Goal: Task Accomplishment & Management: Manage account settings

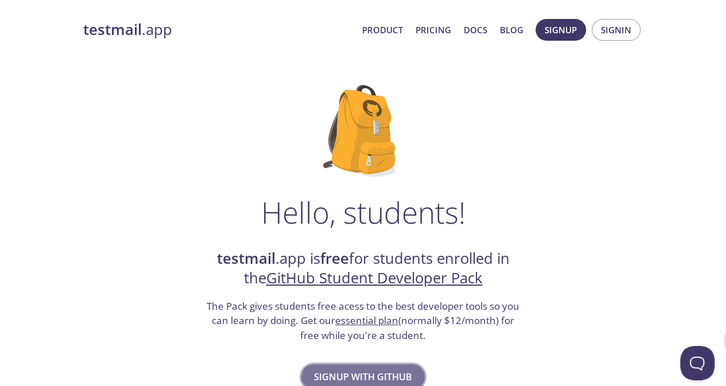
click at [354, 371] on span "Signup with GitHub" at bounding box center [363, 377] width 98 height 16
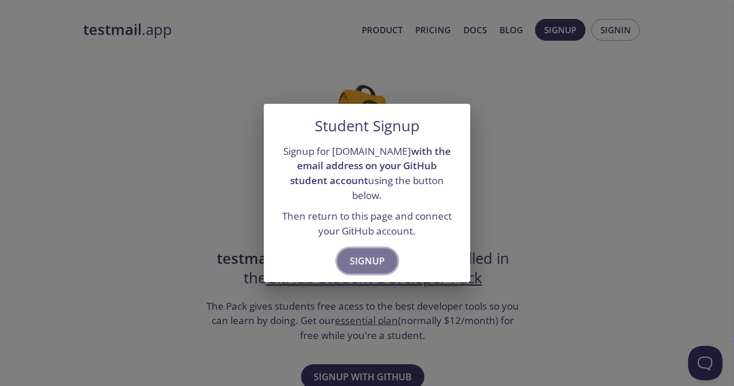
click at [368, 258] on span "Signup" at bounding box center [367, 261] width 35 height 16
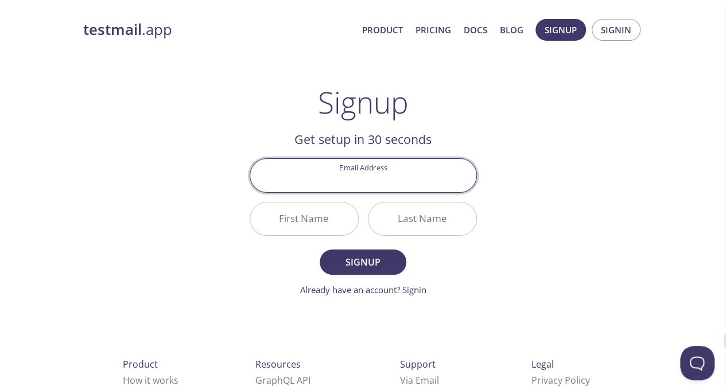
click at [400, 168] on input "Email Address" at bounding box center [363, 175] width 226 height 33
type input "[EMAIL_ADDRESS][DOMAIN_NAME]"
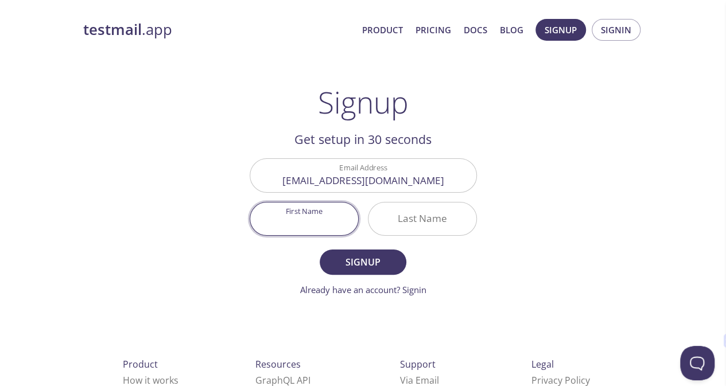
click at [318, 233] on input "First Name" at bounding box center [304, 218] width 108 height 33
type input "[DEMOGRAPHIC_DATA]"
click at [413, 246] on form "Email Address gwbishnu10@gmail.com First Name Bishnu Last Name Signup Already h…" at bounding box center [363, 227] width 227 height 138
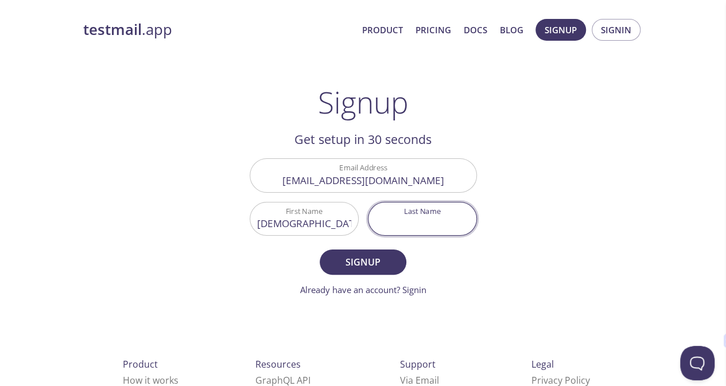
click at [416, 230] on input "Last Name" at bounding box center [422, 218] width 108 height 33
type input "n"
type input "[PERSON_NAME]"
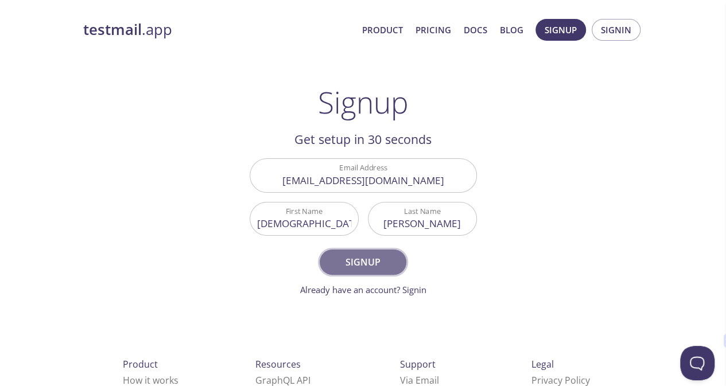
click at [387, 261] on span "Signup" at bounding box center [362, 262] width 61 height 16
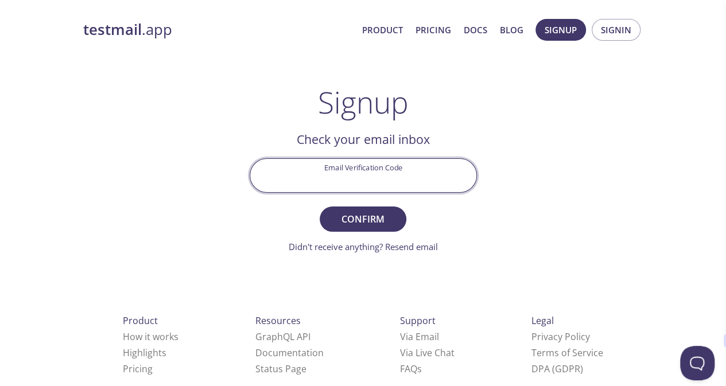
click at [383, 169] on input "Email Verification Code" at bounding box center [363, 175] width 226 height 33
paste input "NEWUQYJ"
type input "NEWUQYJ"
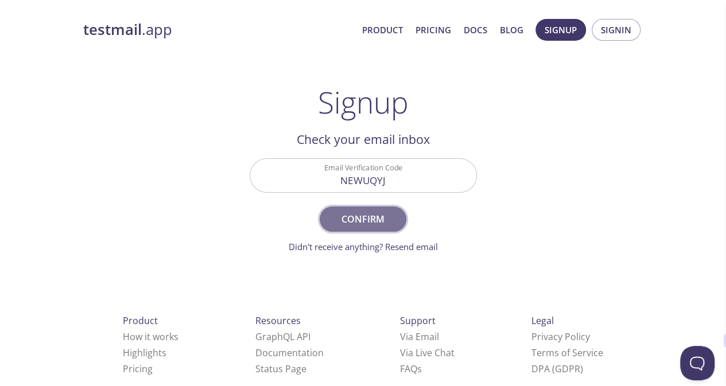
click at [376, 213] on span "Confirm" at bounding box center [362, 219] width 61 height 16
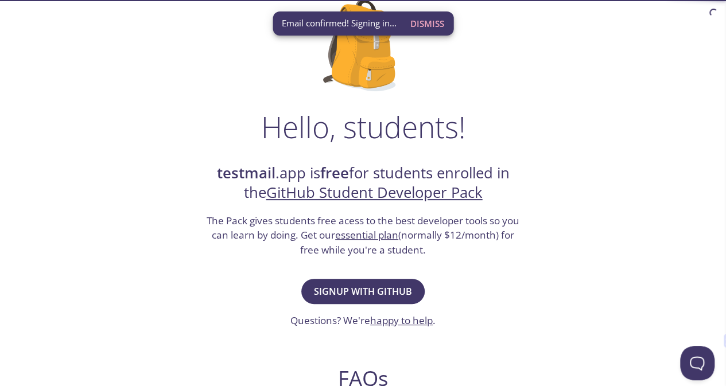
scroll to position [103, 0]
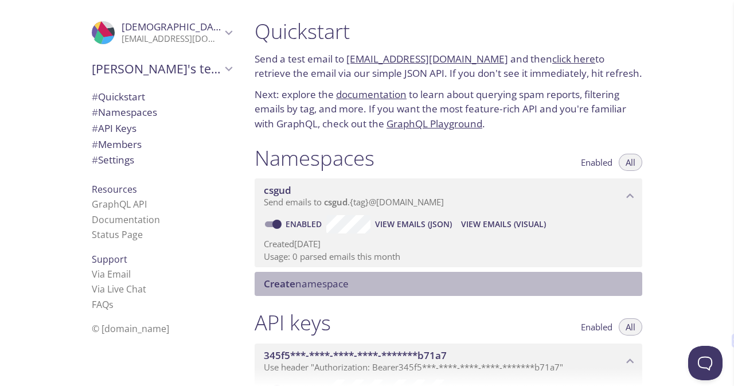
click at [303, 287] on span "Create namespace" at bounding box center [306, 283] width 85 height 13
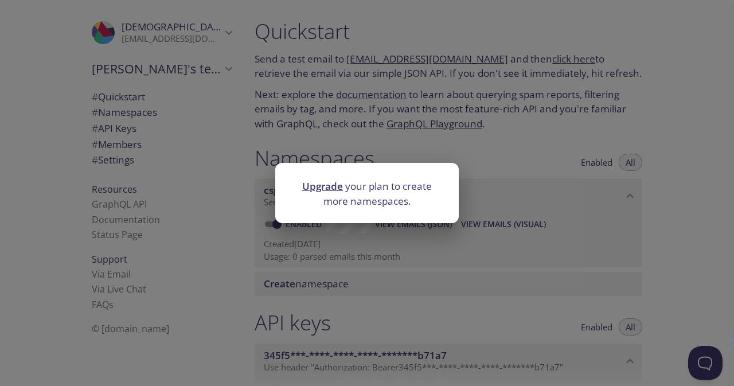
click at [325, 185] on link "Upgrade" at bounding box center [322, 186] width 41 height 13
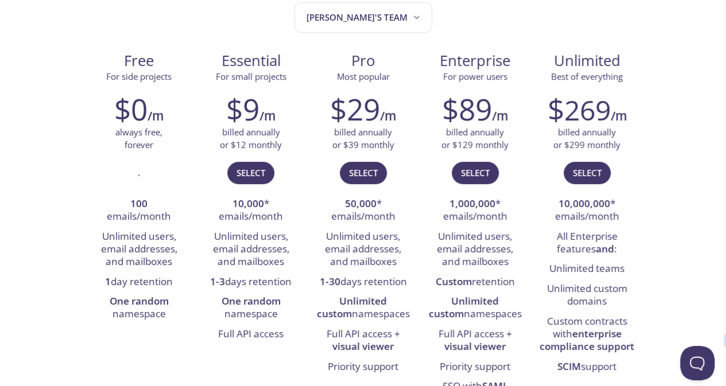
scroll to position [141, 0]
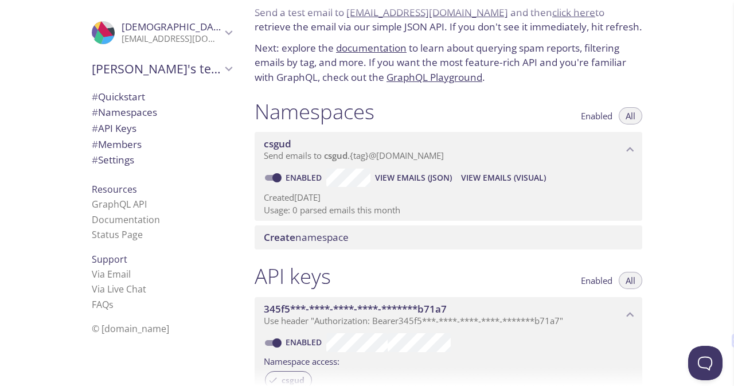
scroll to position [91, 0]
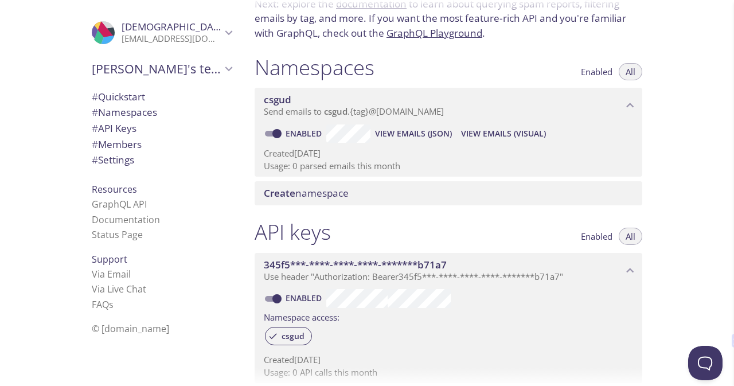
click at [506, 142] on button "View Emails (Visual)" at bounding box center [504, 133] width 94 height 18
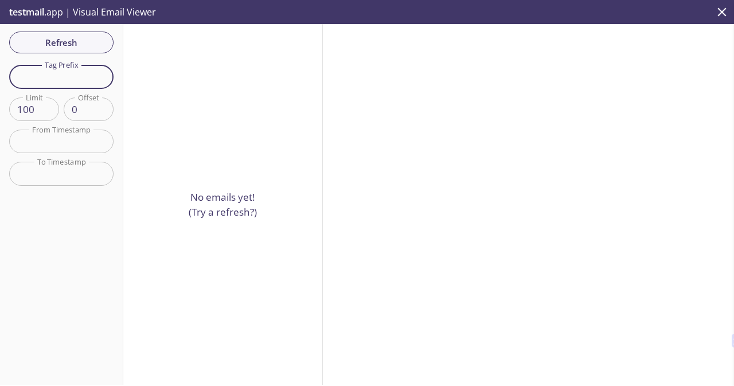
click at [69, 71] on input "text" at bounding box center [61, 77] width 104 height 24
drag, startPoint x: 69, startPoint y: 71, endPoint x: 57, endPoint y: 36, distance: 36.8
click at [57, 36] on div "Refresh Filters Tag Prefix Tag Prefix Limit 100 Limit Offset 0 Offset From Time…" at bounding box center [61, 204] width 123 height 361
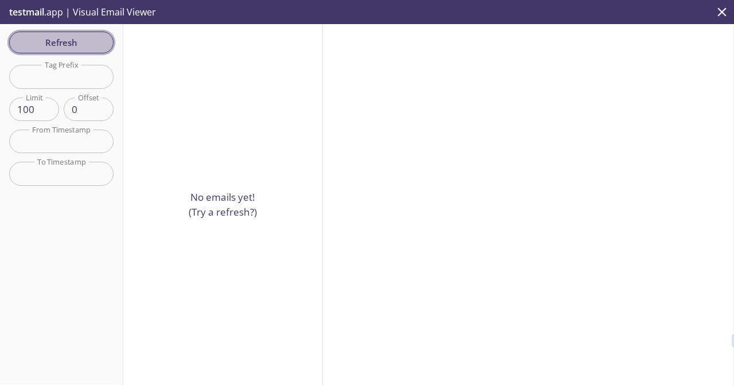
click at [57, 36] on span "Refresh" at bounding box center [61, 42] width 86 height 15
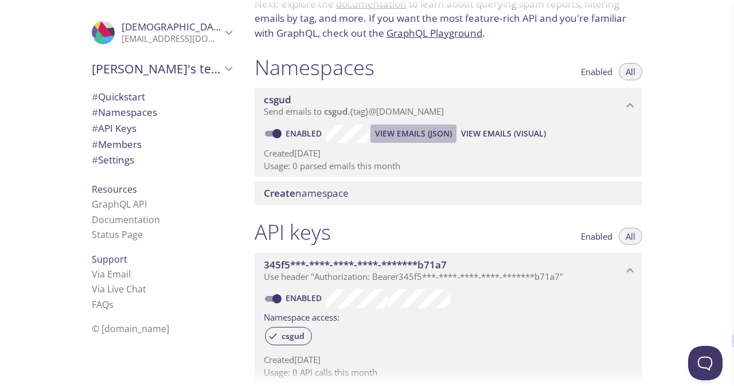
click at [423, 135] on span "View Emails (JSON)" at bounding box center [413, 134] width 77 height 14
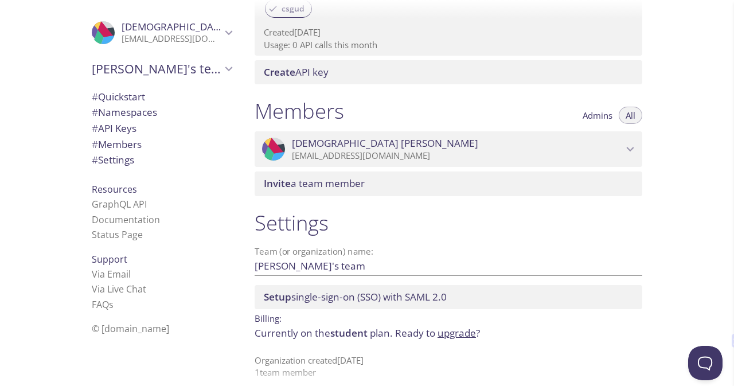
scroll to position [429, 0]
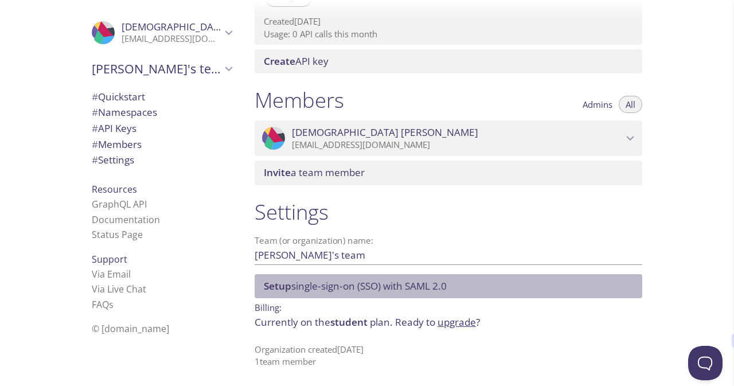
click at [352, 282] on span "Setup single-sign-on (SSO) with [PERSON_NAME] 2.0" at bounding box center [355, 285] width 183 height 13
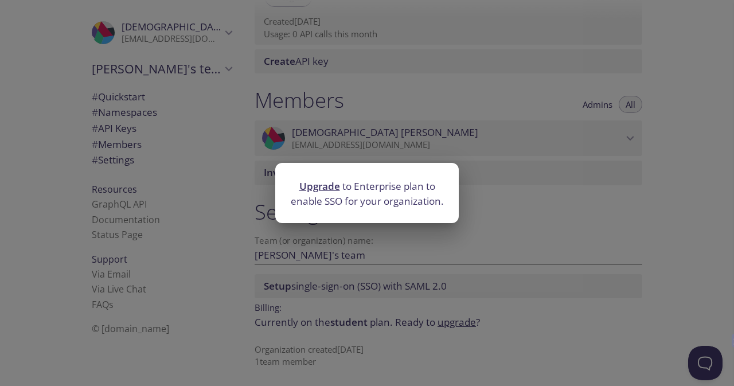
click at [390, 274] on div "Upgrade to Enterprise plan to enable SSO for your organization." at bounding box center [367, 193] width 734 height 386
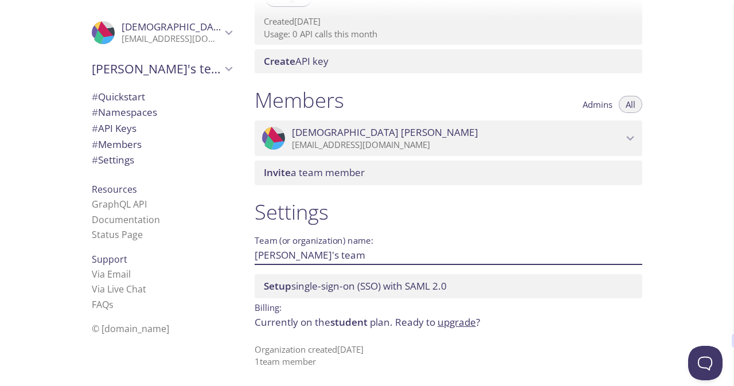
drag, startPoint x: 320, startPoint y: 259, endPoint x: 286, endPoint y: 247, distance: 35.9
click at [286, 247] on input "[PERSON_NAME]'s team" at bounding box center [430, 255] width 351 height 19
type input "[DEMOGRAPHIC_DATA]"
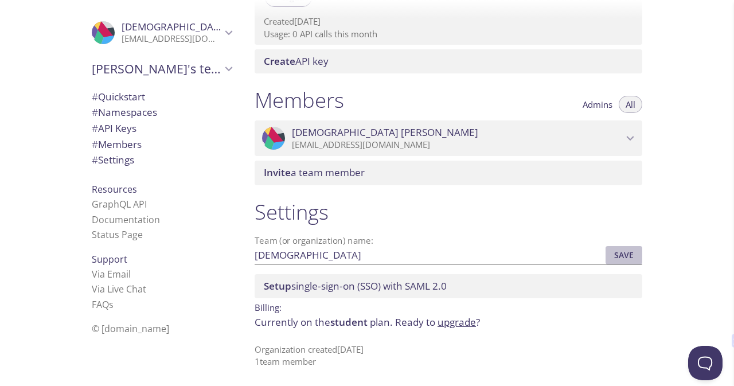
click at [613, 251] on span "Save" at bounding box center [624, 255] width 31 height 14
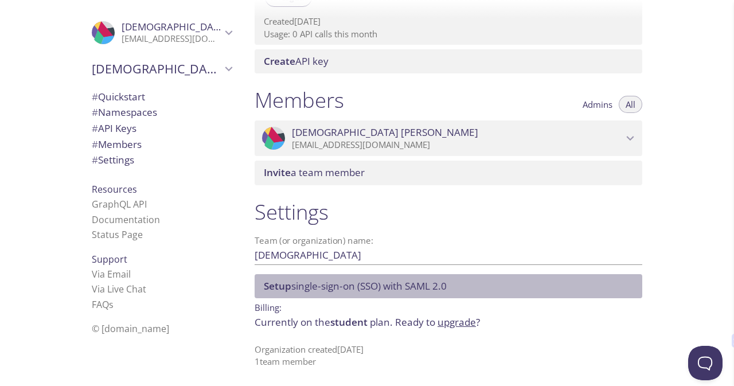
click at [289, 287] on span "Setup" at bounding box center [278, 285] width 28 height 13
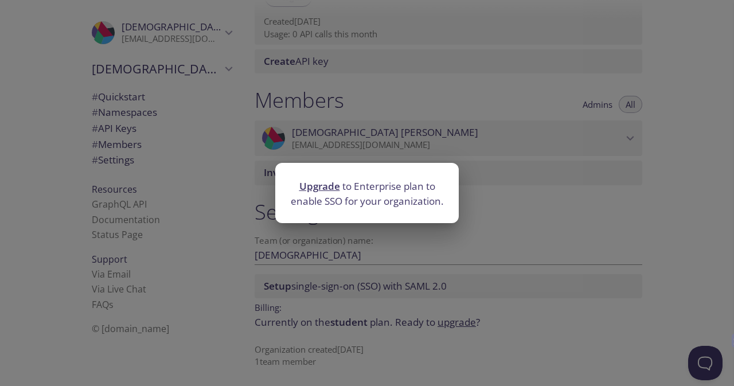
click at [290, 285] on div "Upgrade to Enterprise plan to enable SSO for your organization." at bounding box center [367, 193] width 734 height 386
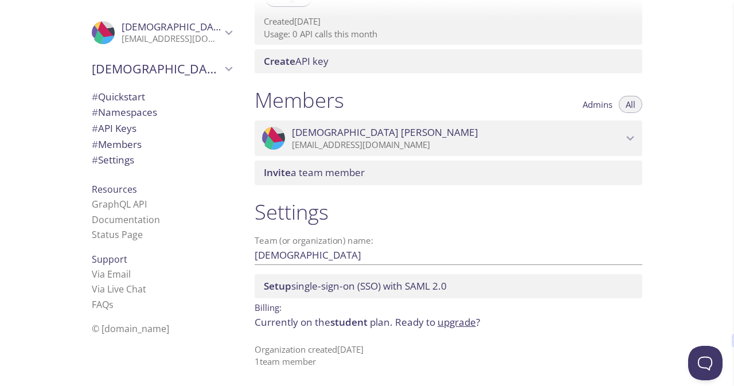
click at [591, 104] on span "Admins" at bounding box center [598, 104] width 30 height 0
click at [623, 107] on button "All" at bounding box center [631, 104] width 24 height 17
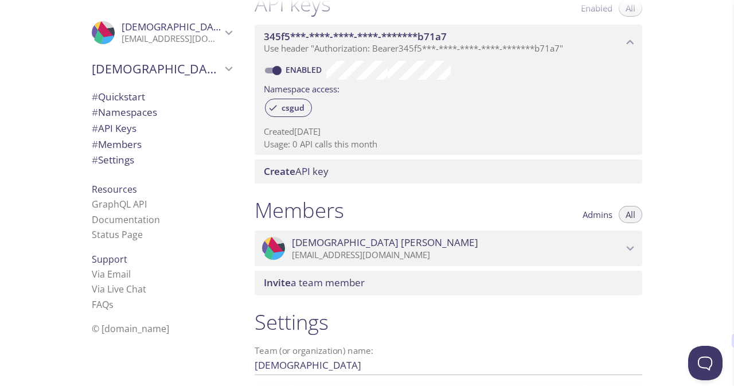
scroll to position [318, 0]
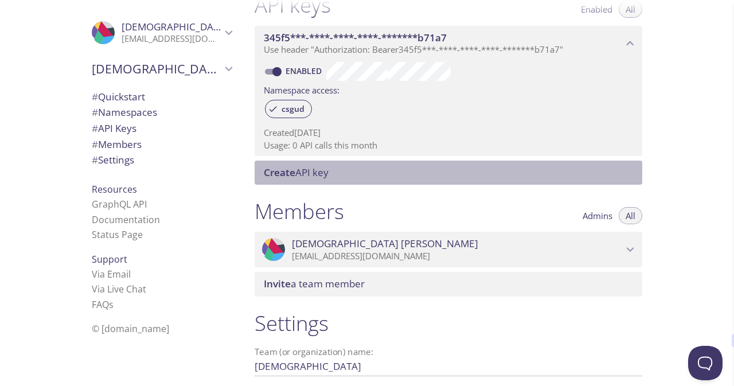
click at [339, 183] on div "Create API key" at bounding box center [449, 173] width 388 height 24
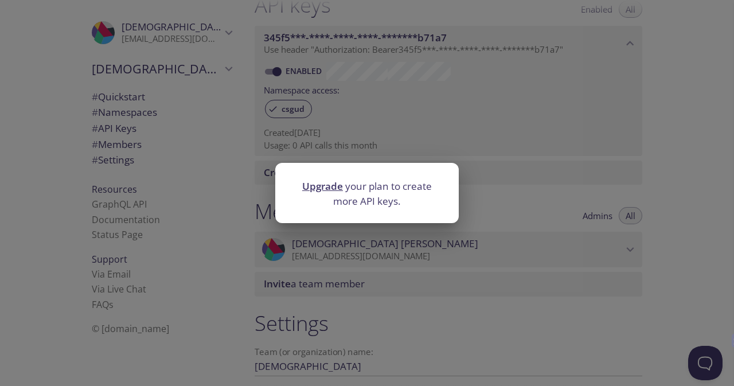
click at [529, 146] on div "Upgrade your plan to create more API keys." at bounding box center [367, 193] width 734 height 386
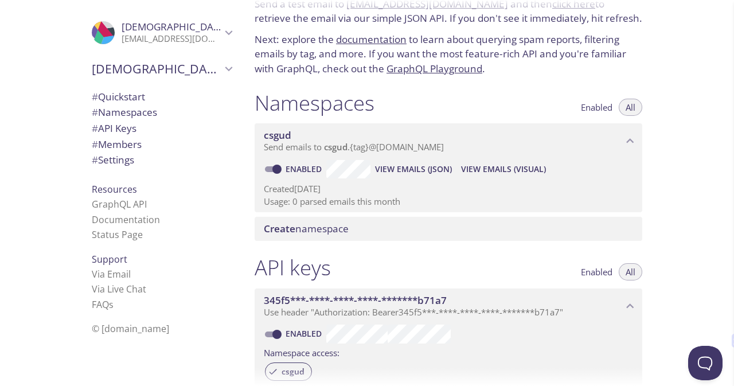
scroll to position [54, 0]
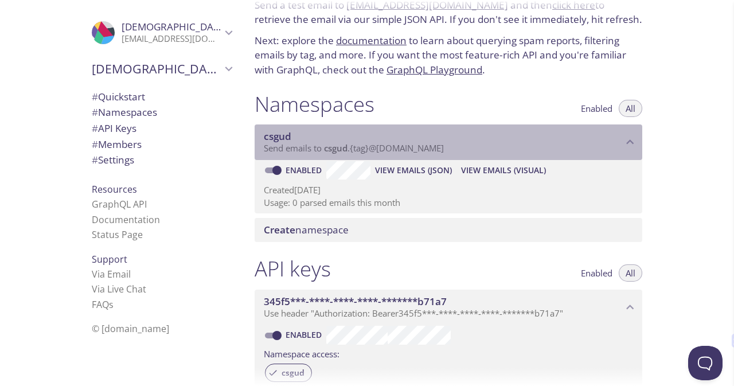
click at [282, 134] on span "csgud" at bounding box center [278, 136] width 28 height 13
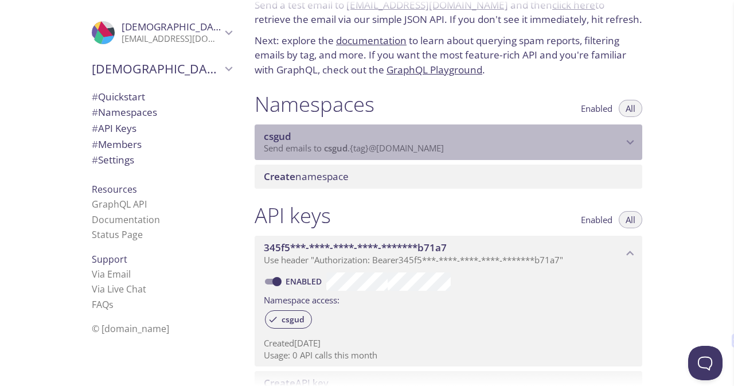
click at [282, 134] on span "csgud" at bounding box center [278, 136] width 28 height 13
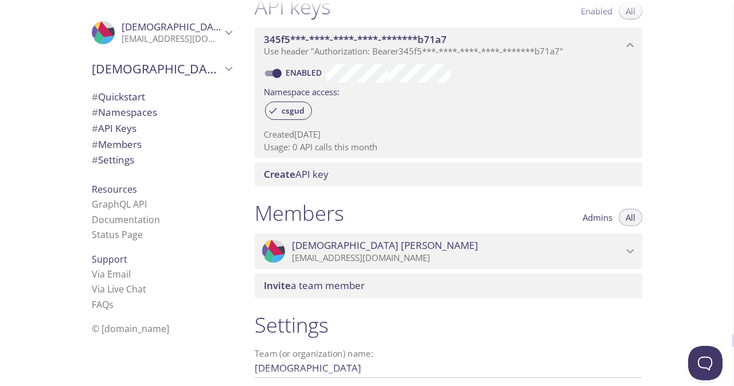
scroll to position [429, 0]
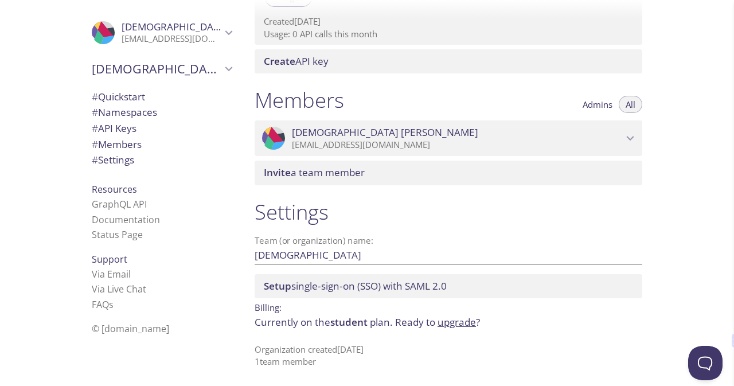
click at [193, 43] on p "[EMAIL_ADDRESS][DOMAIN_NAME]" at bounding box center [172, 38] width 100 height 11
